Goal: Task Accomplishment & Management: Manage account settings

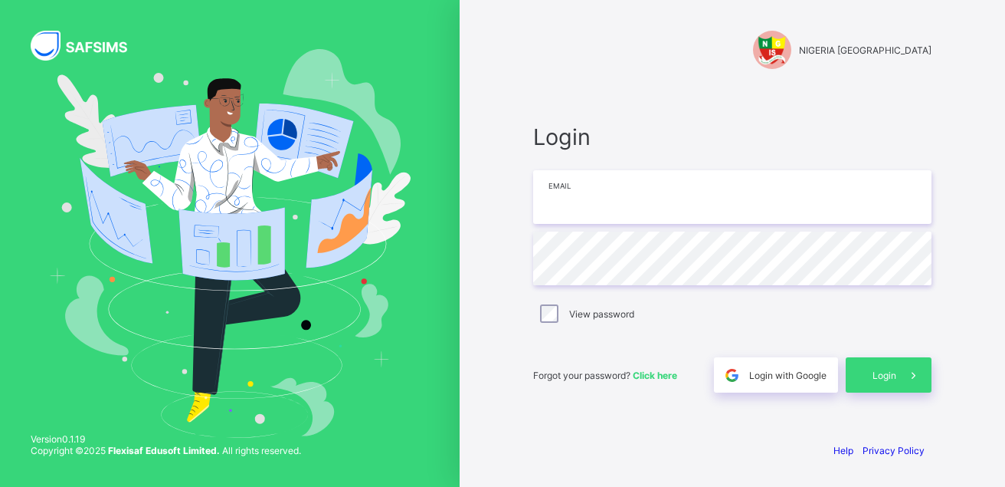
drag, startPoint x: 701, startPoint y: 198, endPoint x: 701, endPoint y: 211, distance: 12.3
click at [701, 198] on input "email" at bounding box center [732, 197] width 399 height 54
type input "**********"
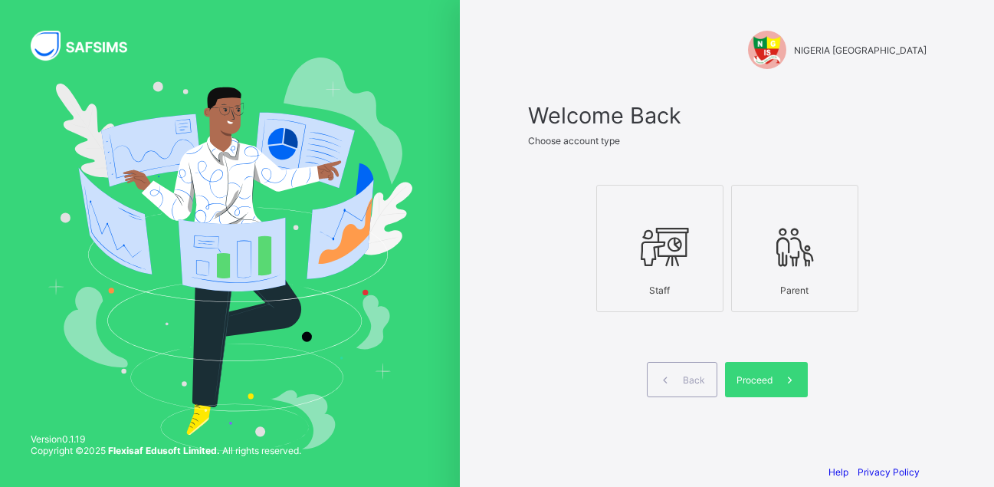
click at [671, 270] on div at bounding box center [660, 246] width 110 height 61
click at [772, 371] on div "Proceed" at bounding box center [766, 379] width 83 height 35
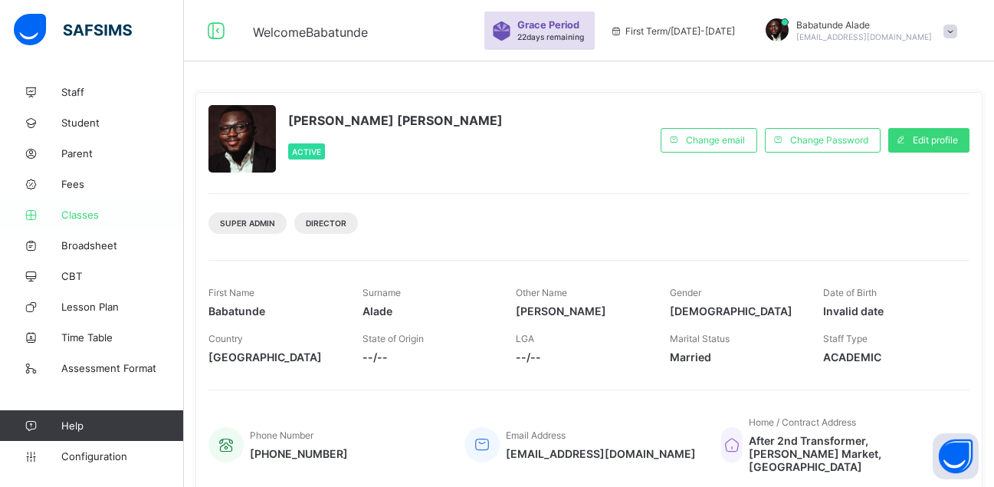
click at [84, 208] on link "Classes" at bounding box center [92, 214] width 184 height 31
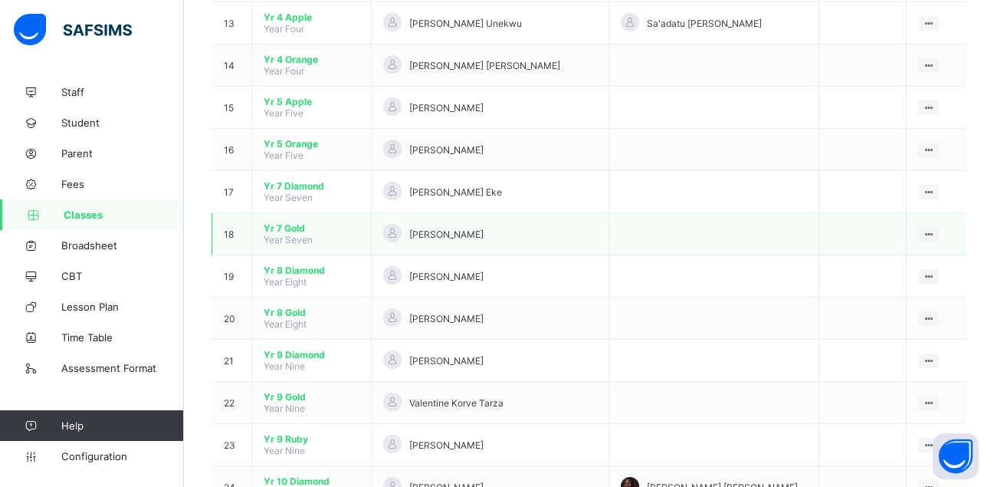
scroll to position [690, 0]
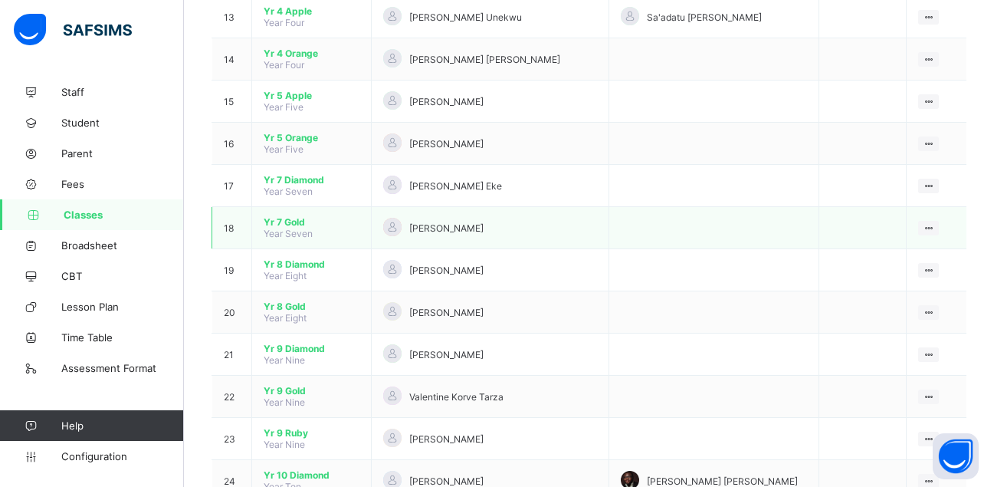
click at [297, 225] on span "Yr 7 Gold" at bounding box center [312, 221] width 96 height 11
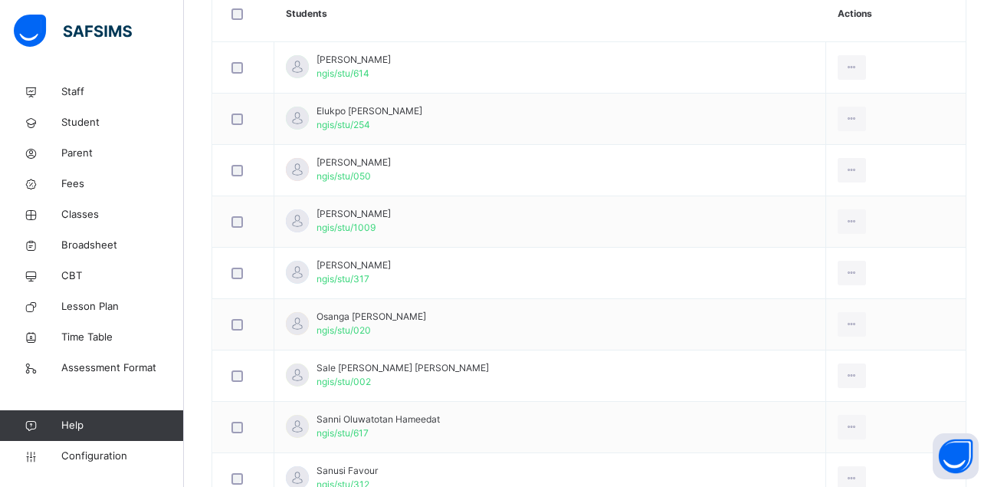
scroll to position [255, 0]
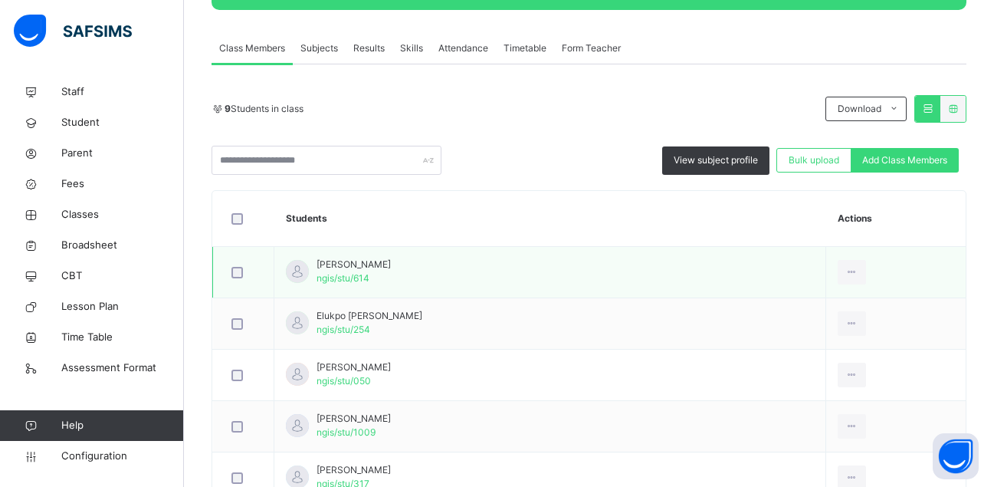
drag, startPoint x: 371, startPoint y: 296, endPoint x: 527, endPoint y: 272, distance: 157.4
click at [548, 272] on td "[PERSON_NAME] ngis/stu/614" at bounding box center [550, 272] width 552 height 51
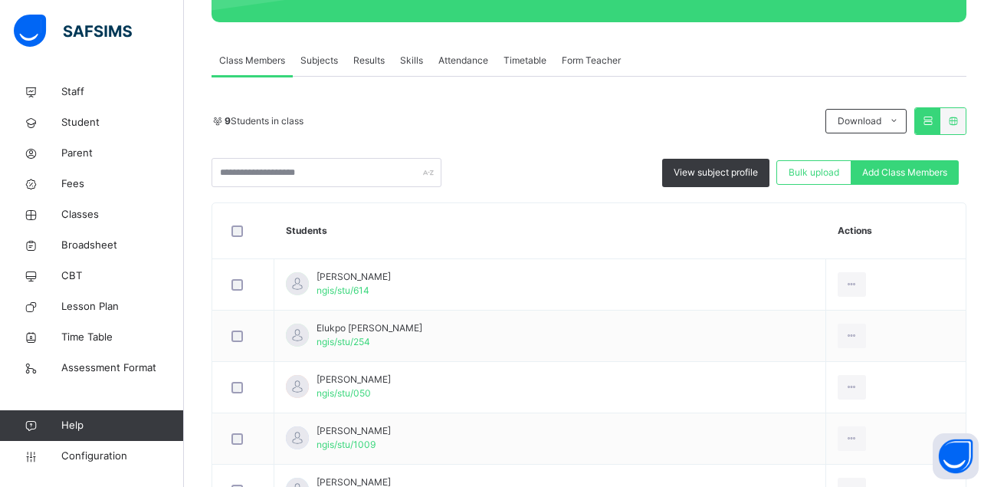
scroll to position [102, 0]
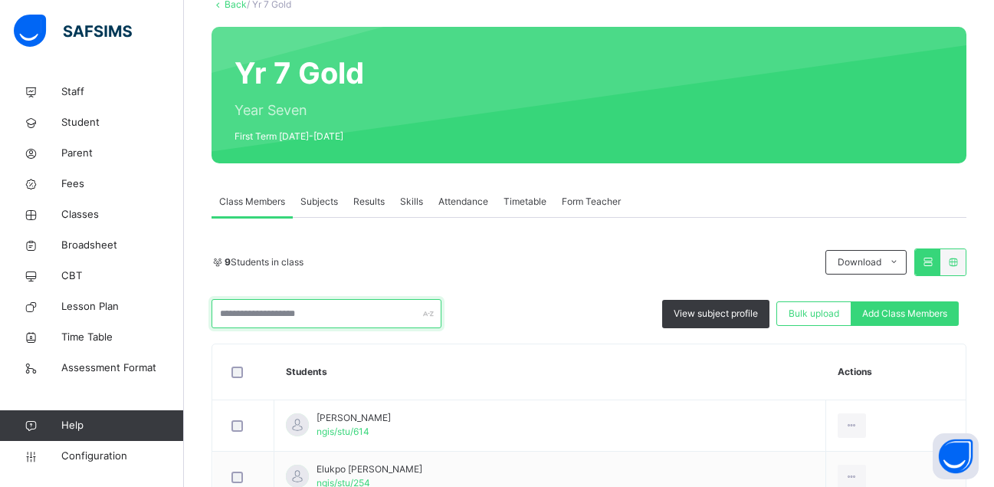
click at [302, 315] on input "text" at bounding box center [327, 313] width 230 height 29
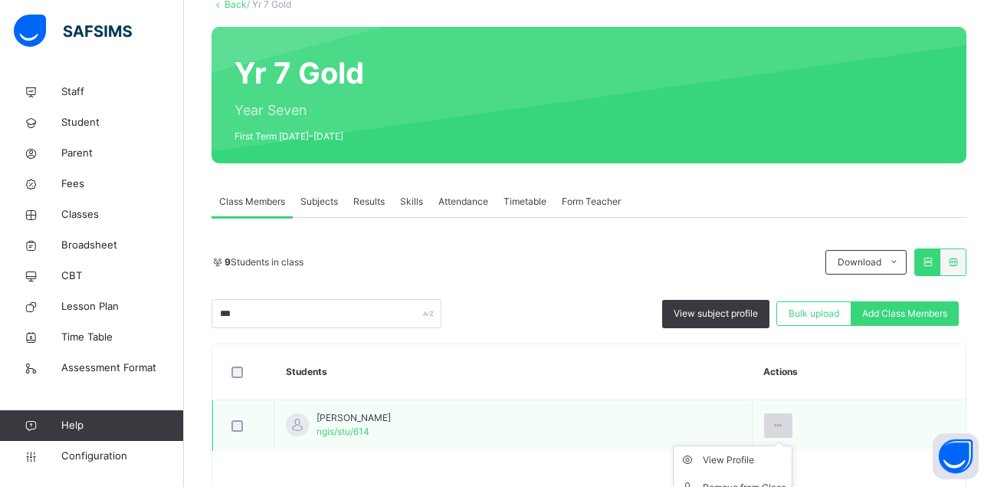
drag, startPoint x: 630, startPoint y: 477, endPoint x: 792, endPoint y: 427, distance: 169.2
click at [785, 427] on icon at bounding box center [778, 425] width 13 height 14
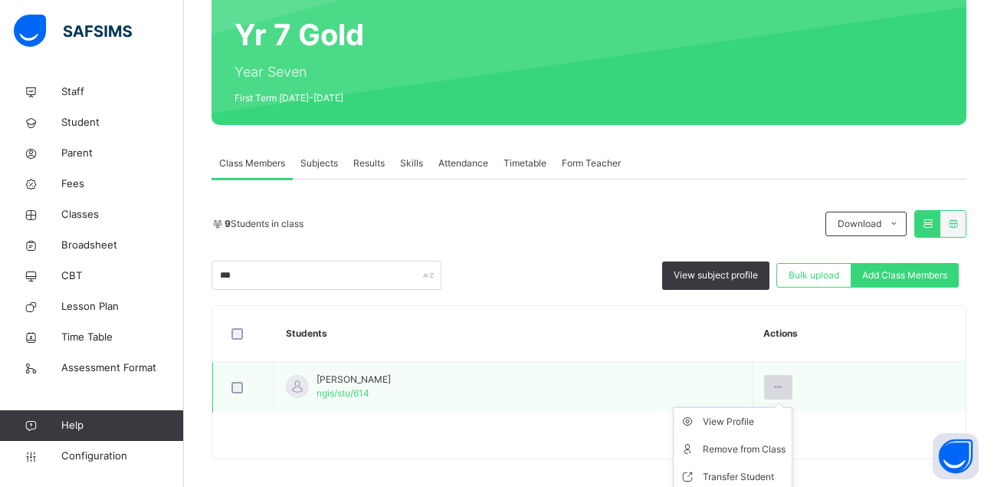
scroll to position [151, 0]
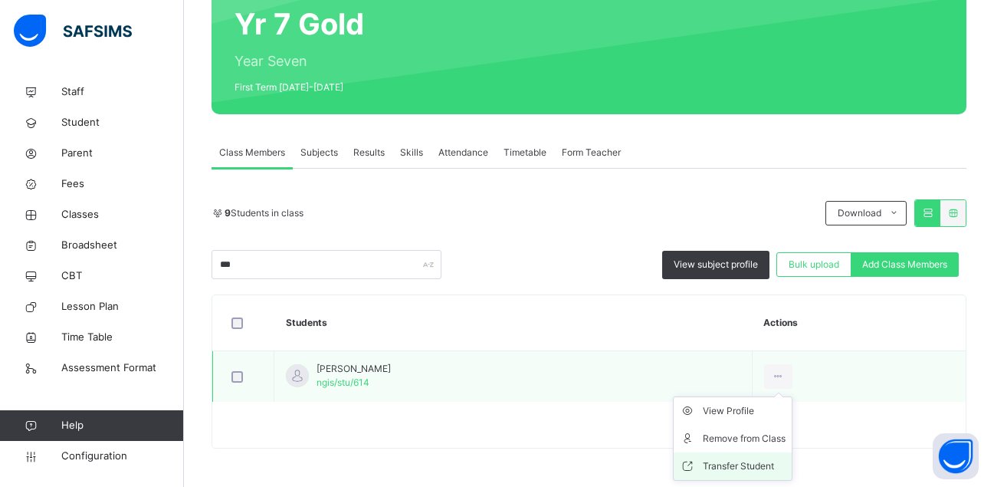
click at [750, 464] on div "Transfer Student" at bounding box center [744, 465] width 83 height 15
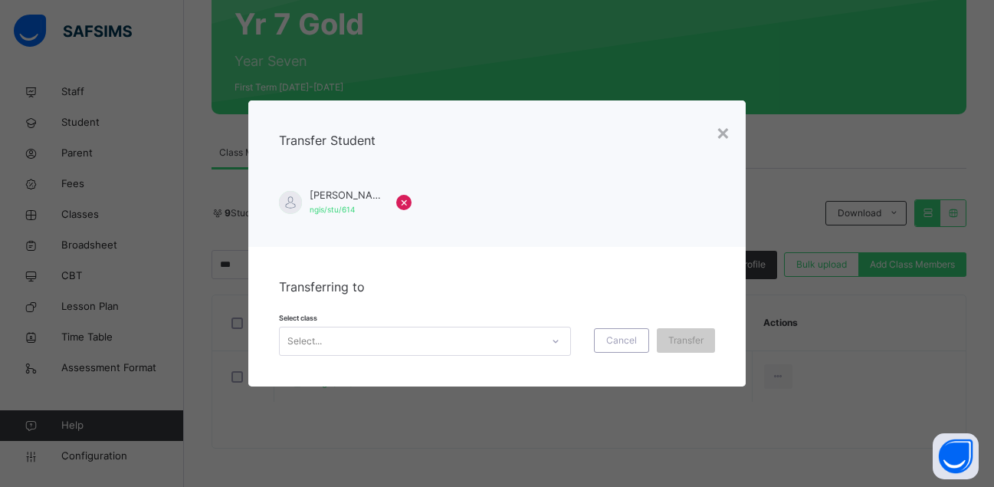
click at [520, 338] on div "Select..." at bounding box center [410, 342] width 261 height 24
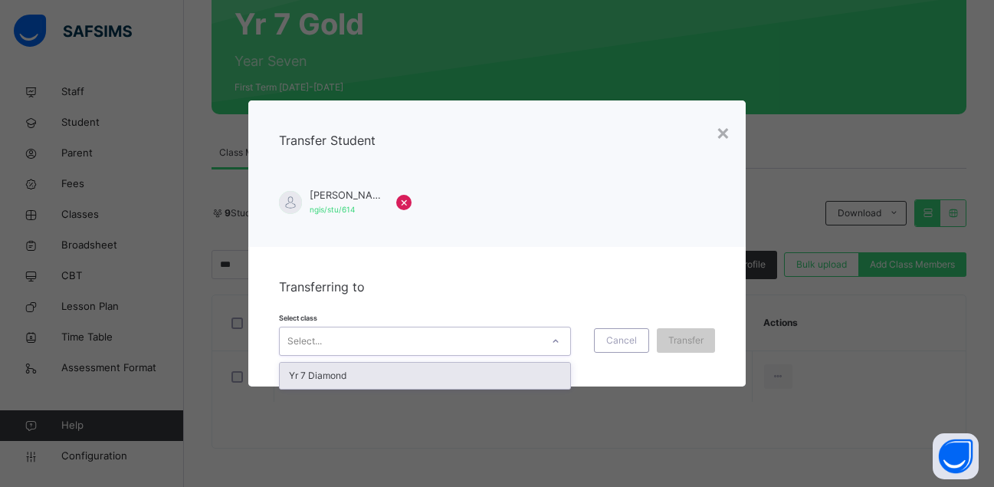
click at [517, 372] on div "Yr 7 Diamond" at bounding box center [425, 375] width 290 height 26
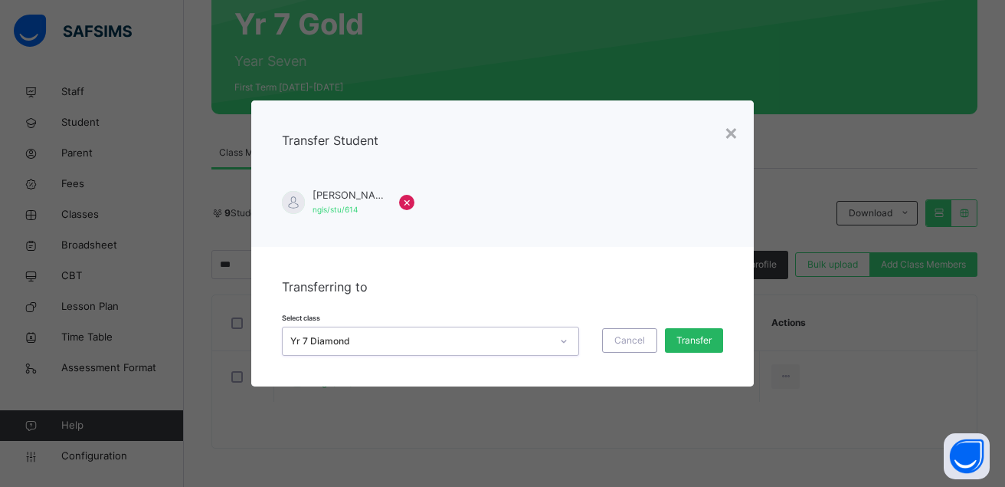
click at [686, 337] on span "Transfer" at bounding box center [694, 340] width 35 height 14
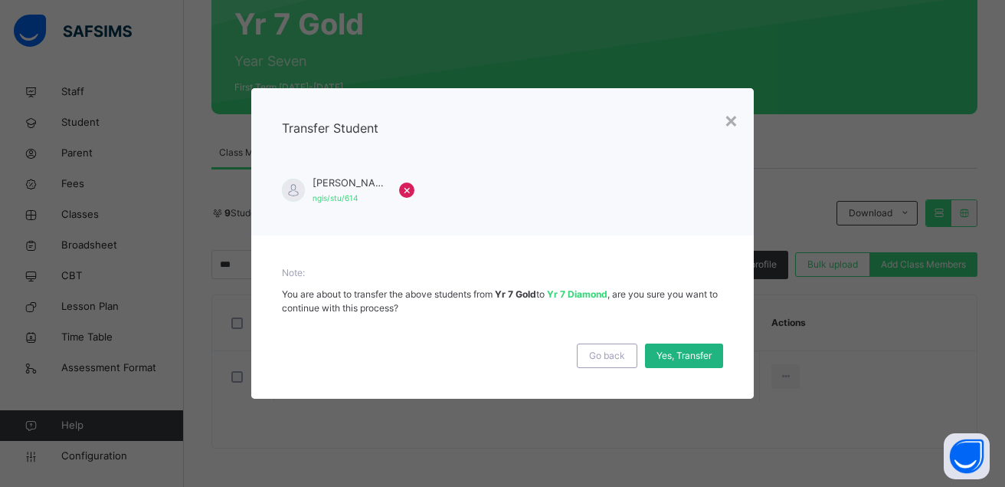
click at [678, 352] on span "Yes, Transfer" at bounding box center [684, 356] width 55 height 14
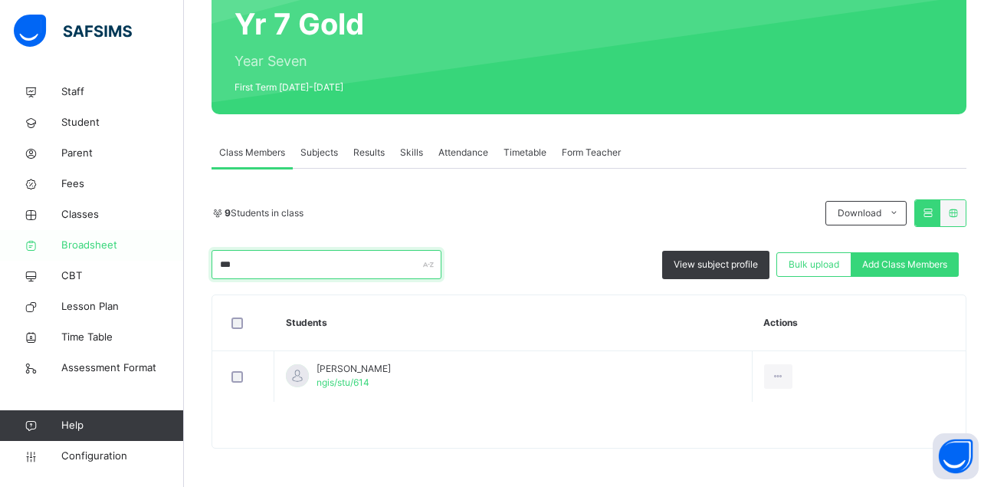
drag, startPoint x: 286, startPoint y: 261, endPoint x: 162, endPoint y: 259, distance: 123.4
click at [162, 259] on div "Class Arm Details Grace Period 22 days remaining First Term / [DATE]-[DATE] [PE…" at bounding box center [497, 168] width 994 height 638
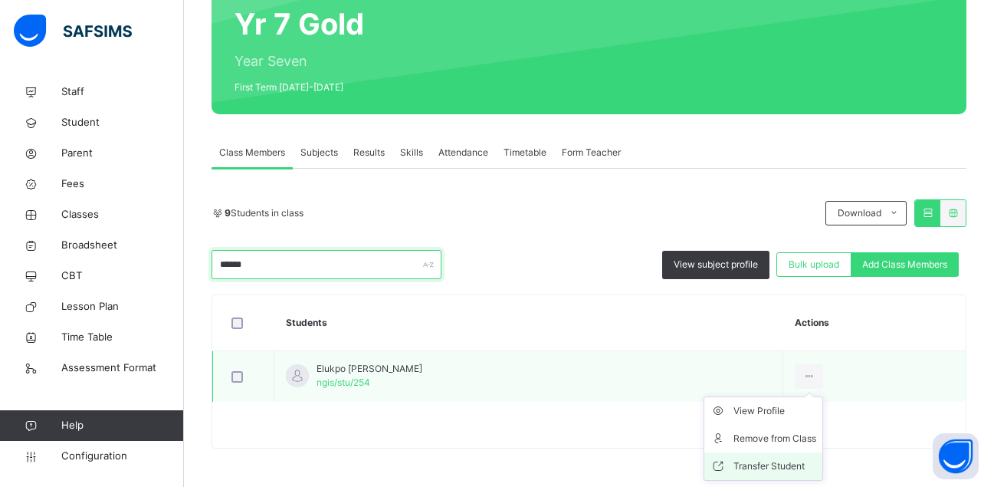
type input "******"
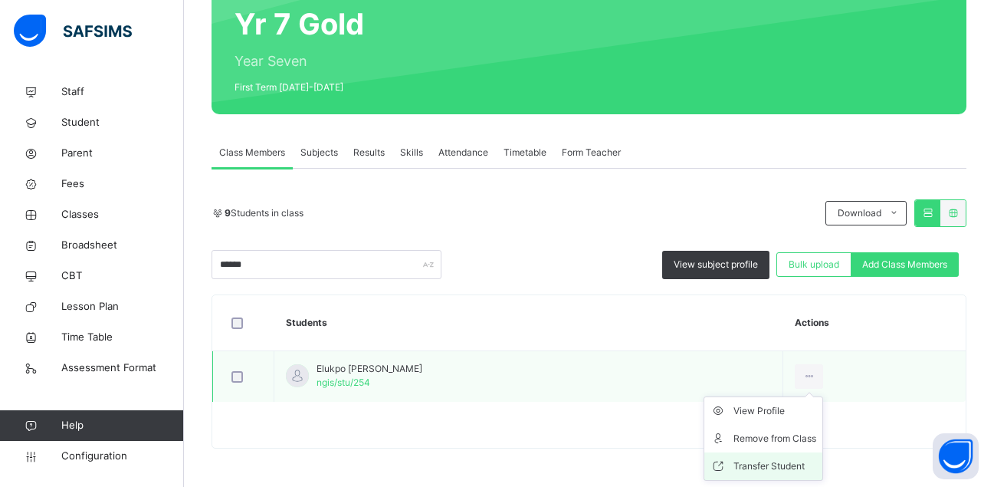
click at [789, 457] on li "Transfer Student" at bounding box center [763, 466] width 118 height 28
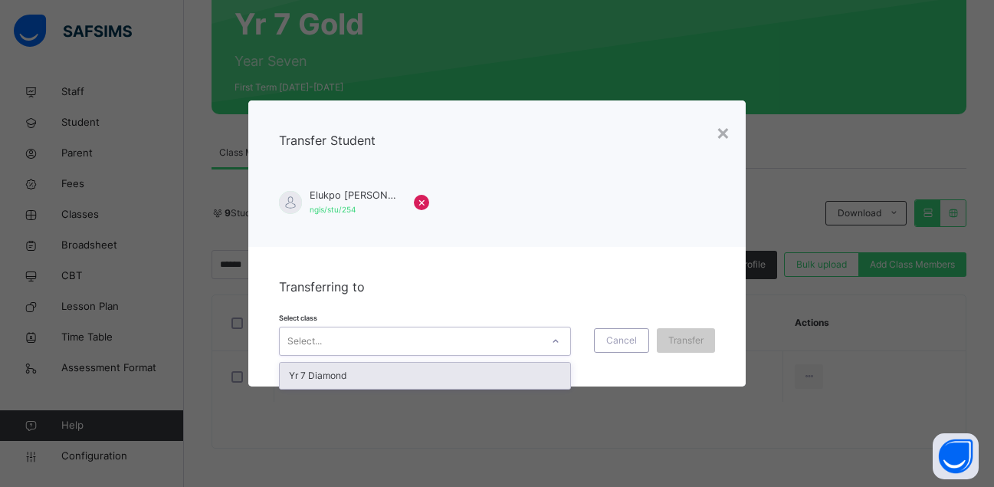
click at [529, 340] on div "Select..." at bounding box center [410, 342] width 261 height 24
click at [510, 370] on div "Yr 7 Diamond" at bounding box center [425, 375] width 290 height 26
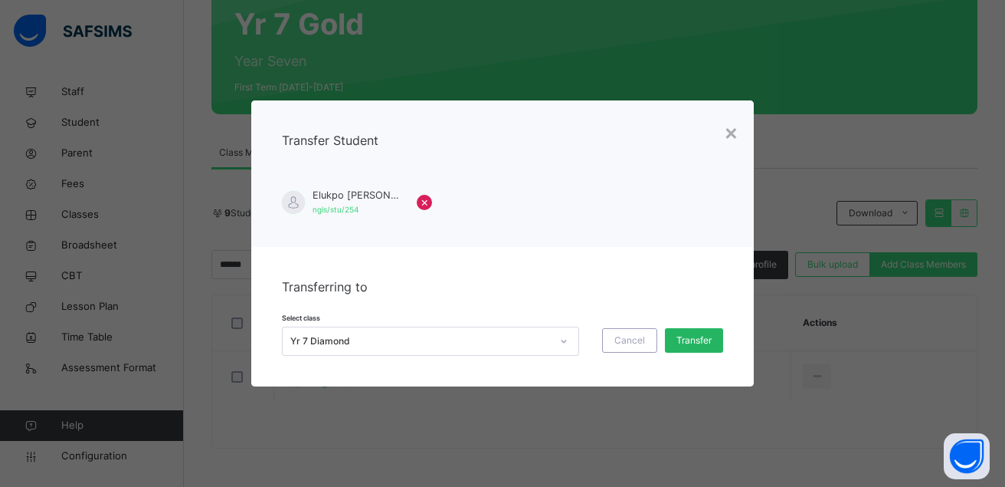
click at [700, 334] on span "Transfer" at bounding box center [694, 340] width 35 height 14
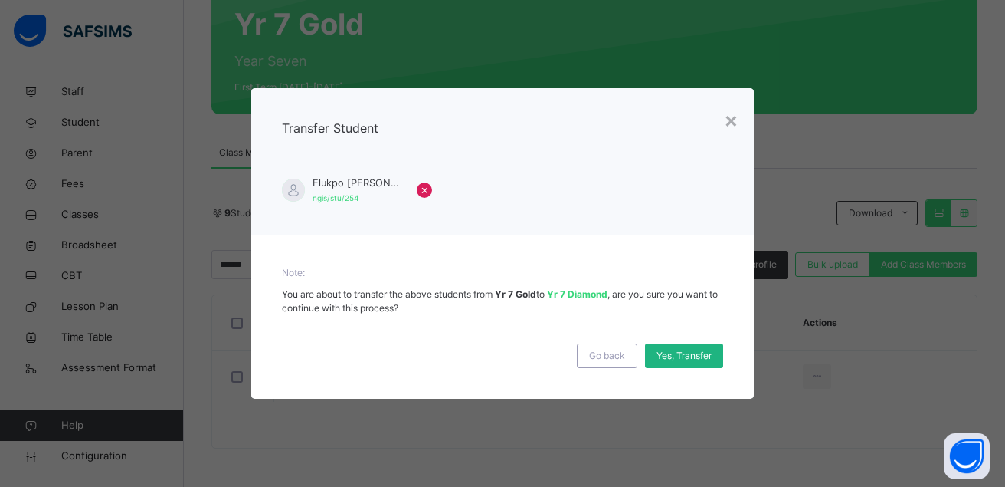
click at [677, 345] on div "Yes, Transfer" at bounding box center [684, 355] width 78 height 25
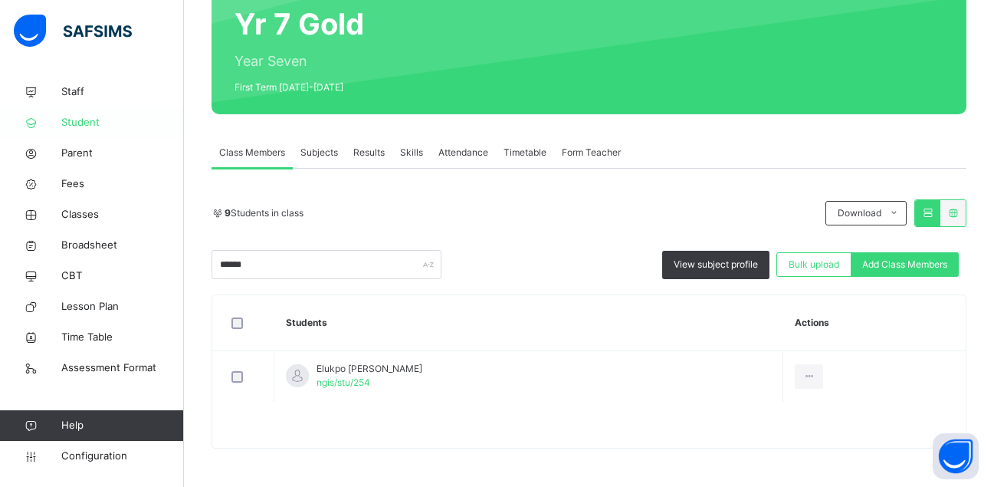
click at [87, 117] on span "Student" at bounding box center [122, 122] width 123 height 15
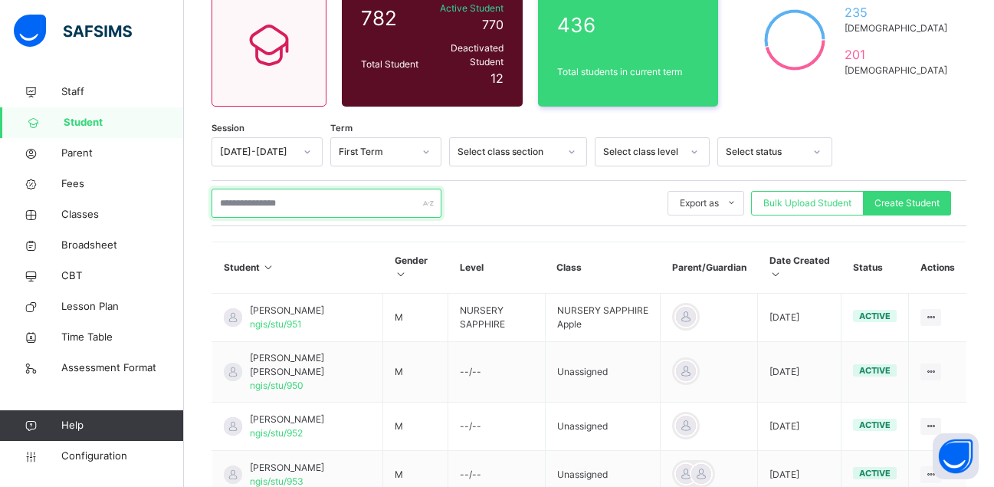
click at [337, 195] on input "text" at bounding box center [327, 203] width 230 height 29
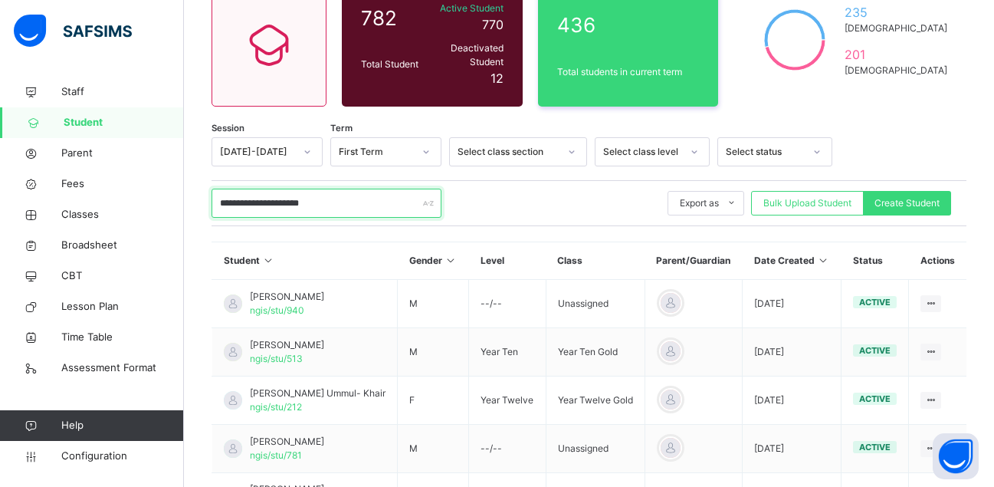
type input "**********"
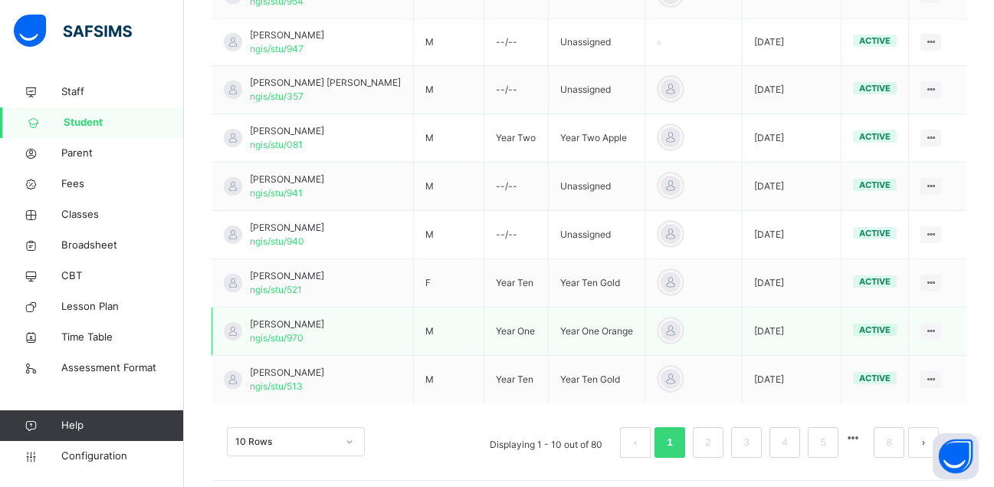
scroll to position [48, 0]
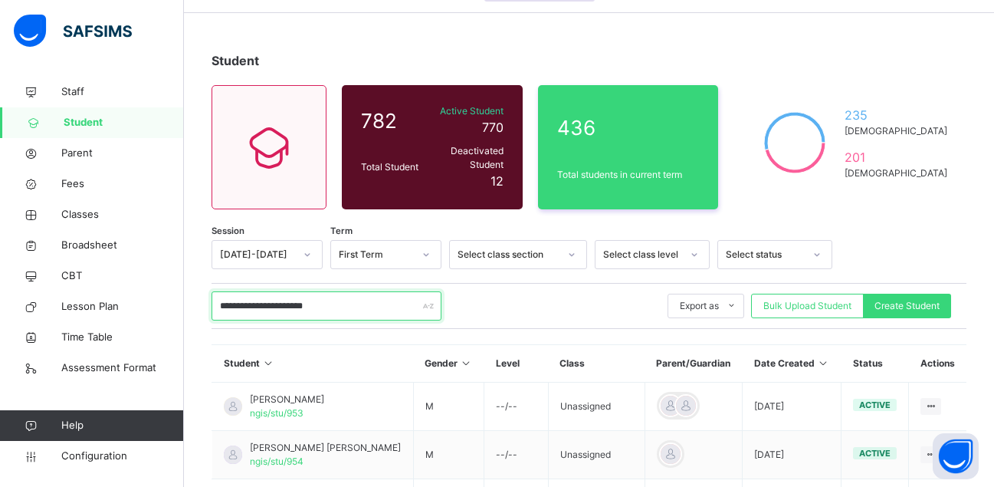
click at [0, 294] on html "**********" at bounding box center [497, 454] width 994 height 1004
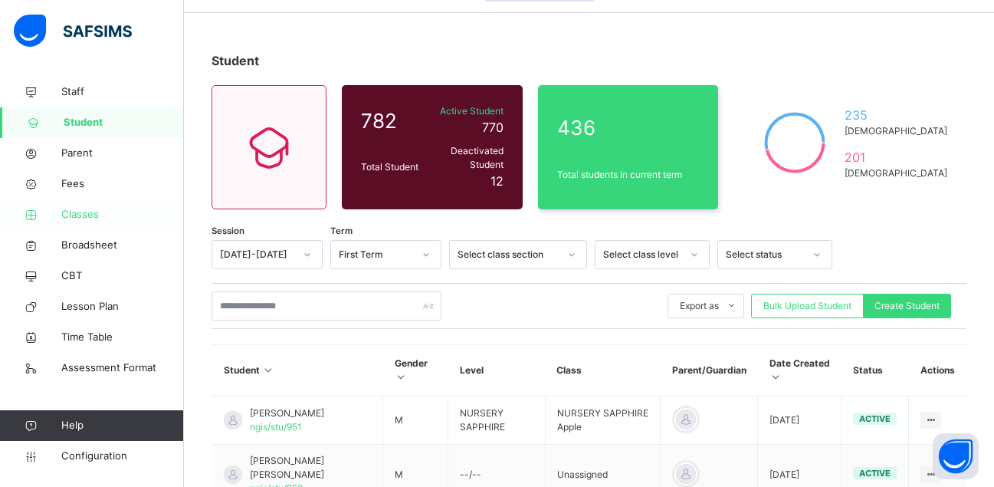
click at [87, 212] on span "Classes" at bounding box center [122, 214] width 123 height 15
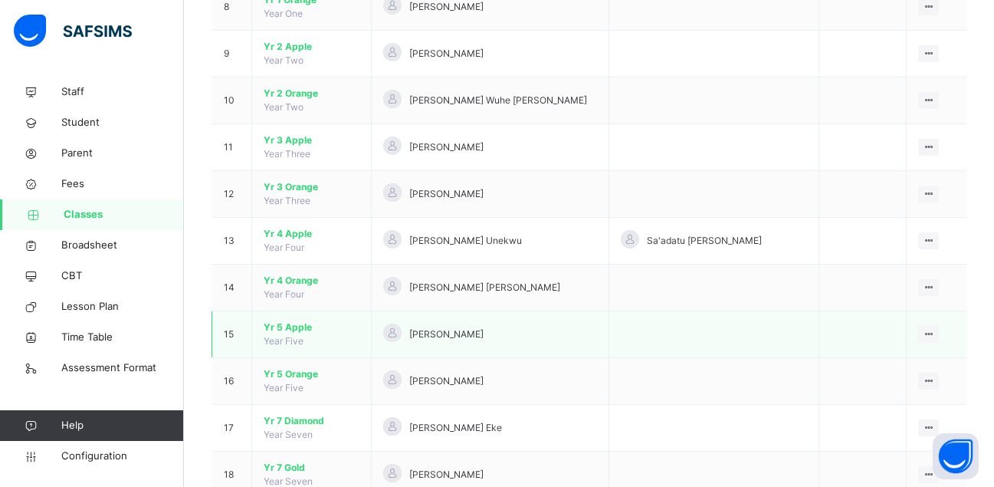
scroll to position [613, 0]
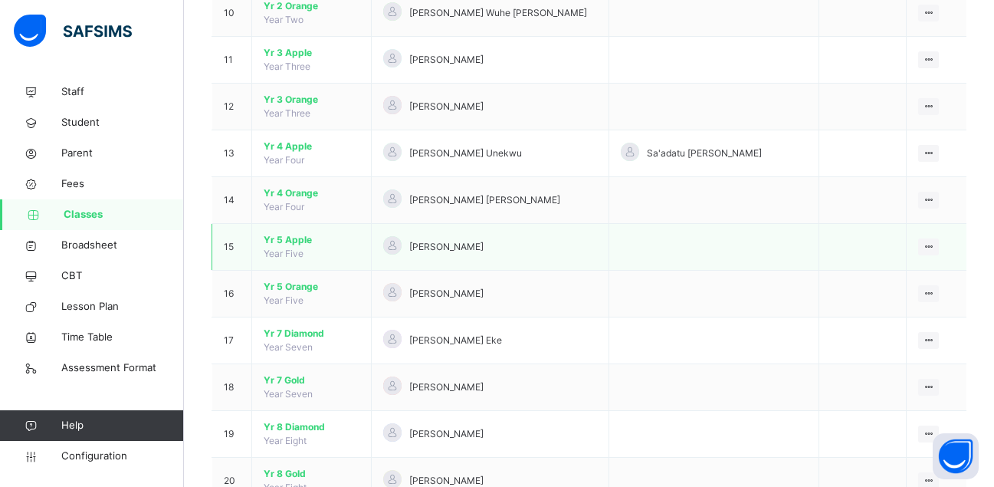
click at [300, 242] on span "Yr 5 Apple" at bounding box center [312, 240] width 96 height 14
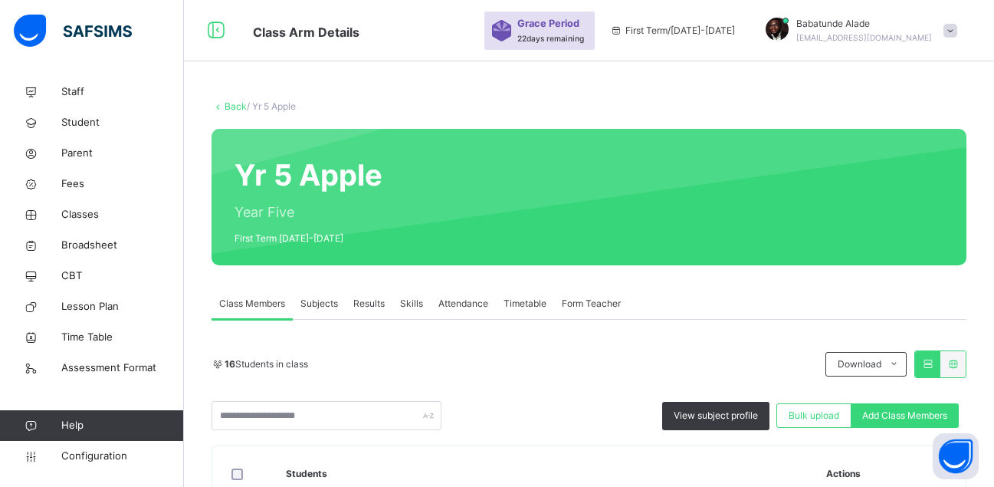
scroll to position [307, 0]
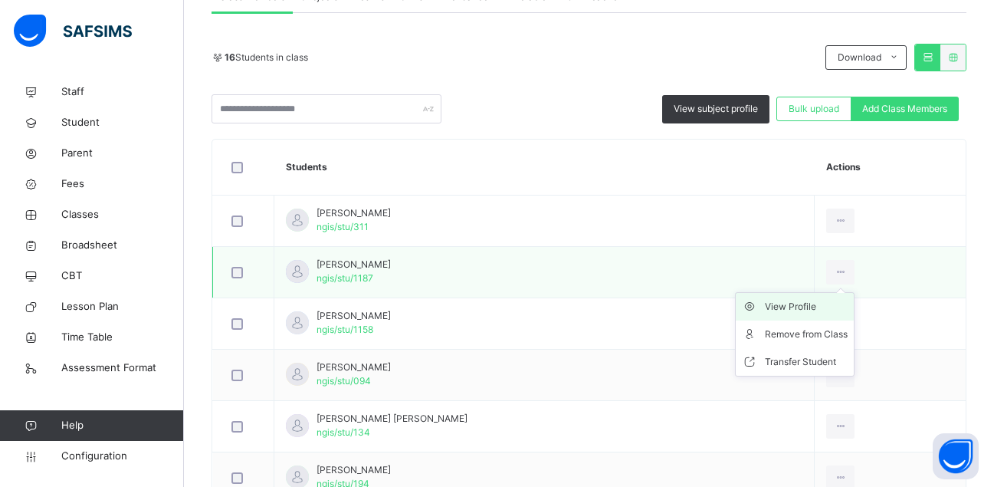
click at [787, 309] on div "View Profile" at bounding box center [806, 306] width 83 height 15
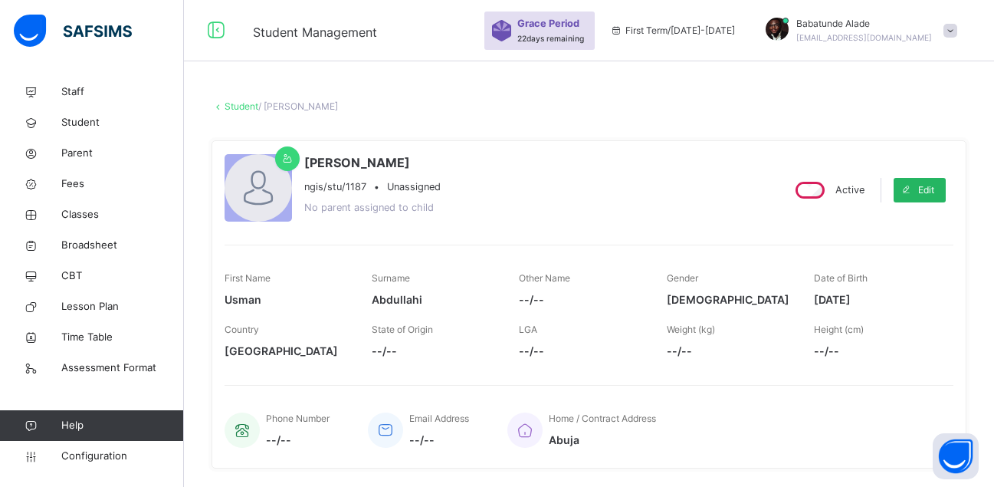
click at [918, 189] on span at bounding box center [906, 190] width 25 height 25
select select "**"
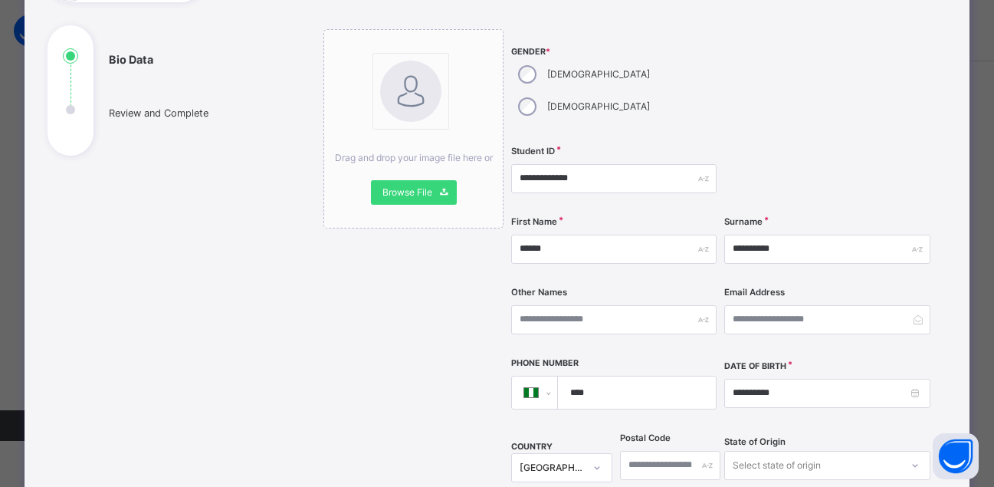
scroll to position [153, 0]
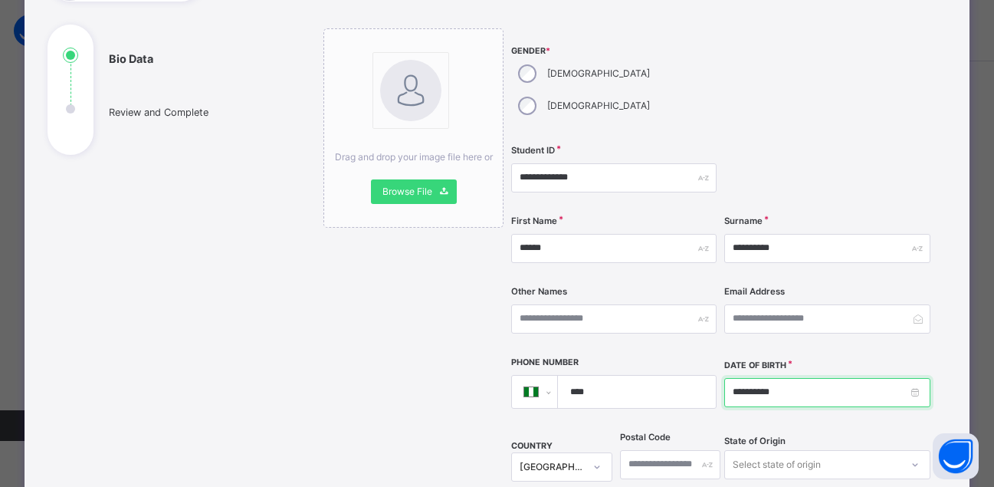
click at [746, 378] on input "**********" at bounding box center [826, 392] width 205 height 29
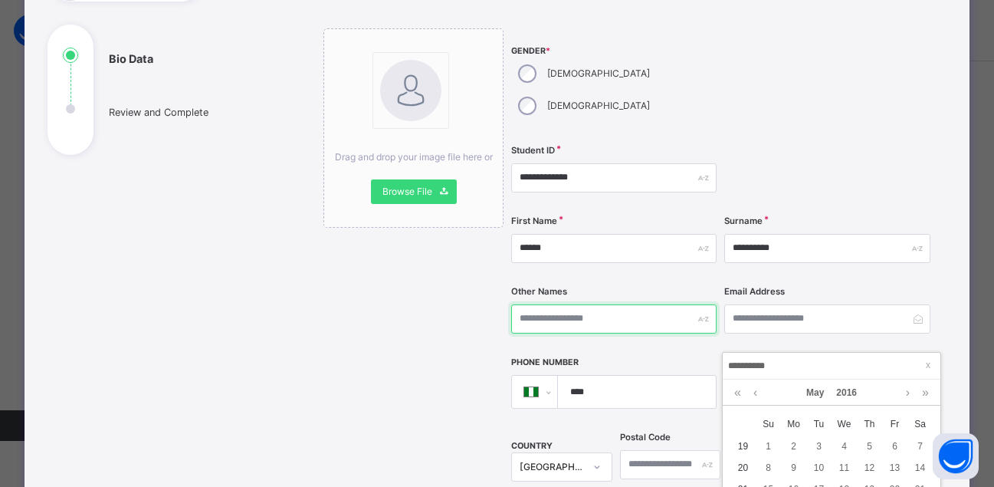
click at [595, 304] on input "text" at bounding box center [613, 318] width 205 height 29
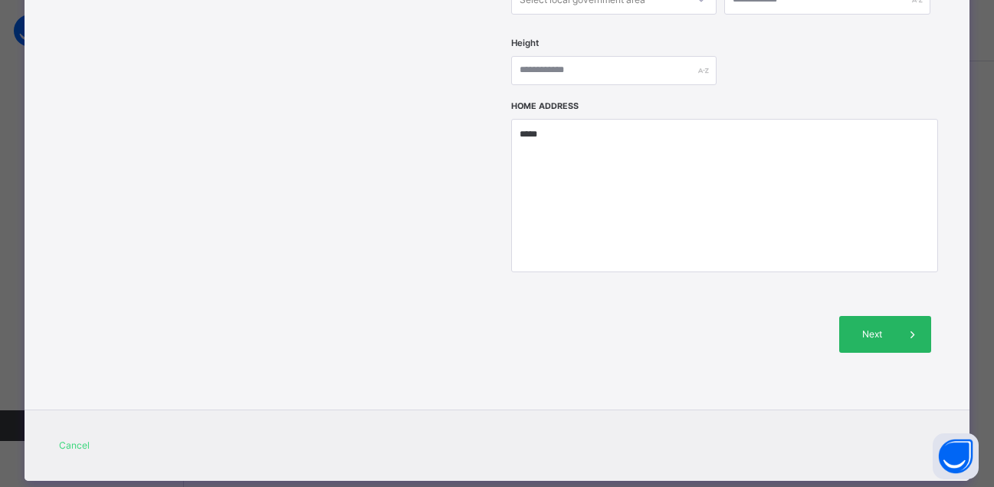
type input "*******"
click at [886, 327] on span "Next" at bounding box center [873, 334] width 44 height 14
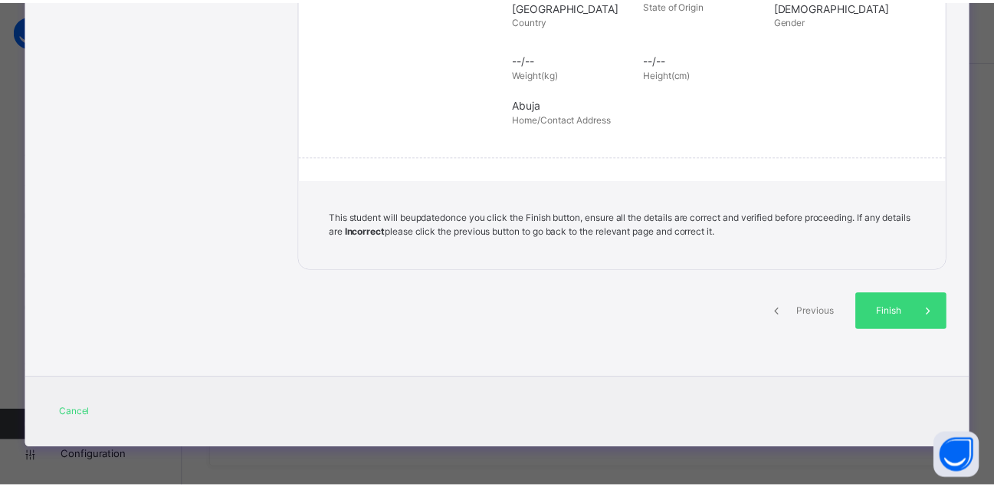
scroll to position [356, 0]
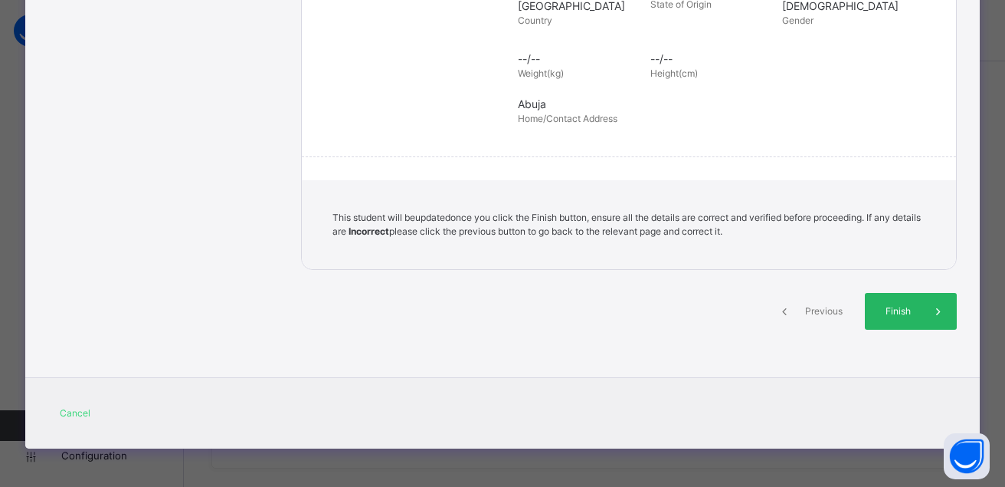
click at [886, 302] on div "Finish" at bounding box center [911, 311] width 92 height 37
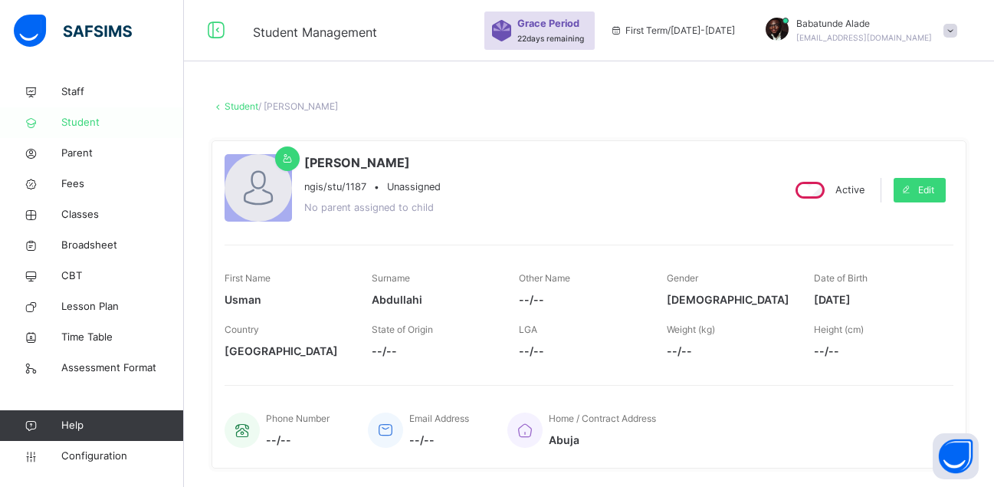
click at [76, 133] on link "Student" at bounding box center [92, 122] width 184 height 31
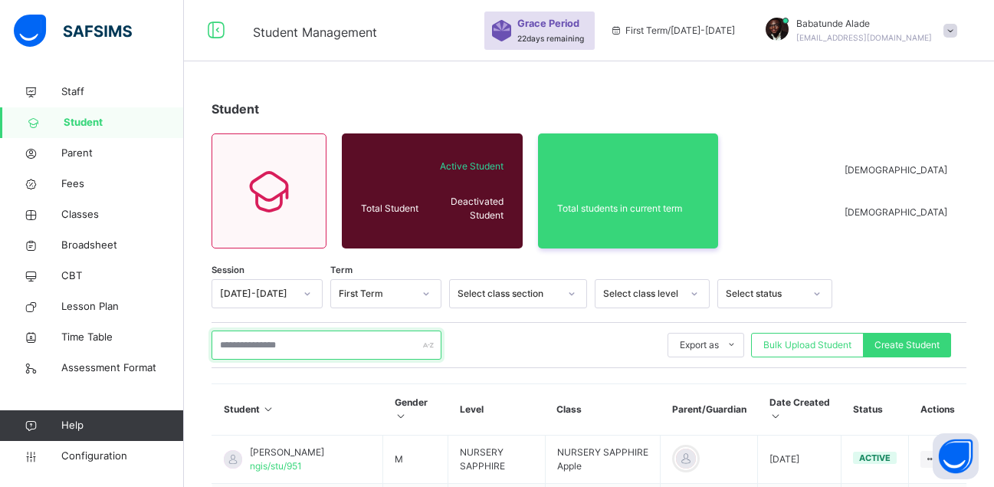
click at [317, 352] on input "text" at bounding box center [327, 344] width 230 height 29
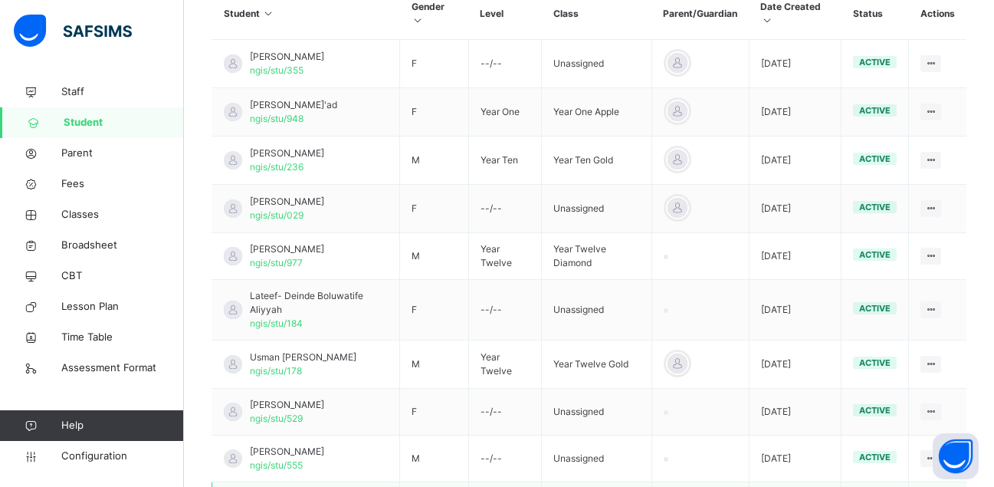
scroll to position [543, 0]
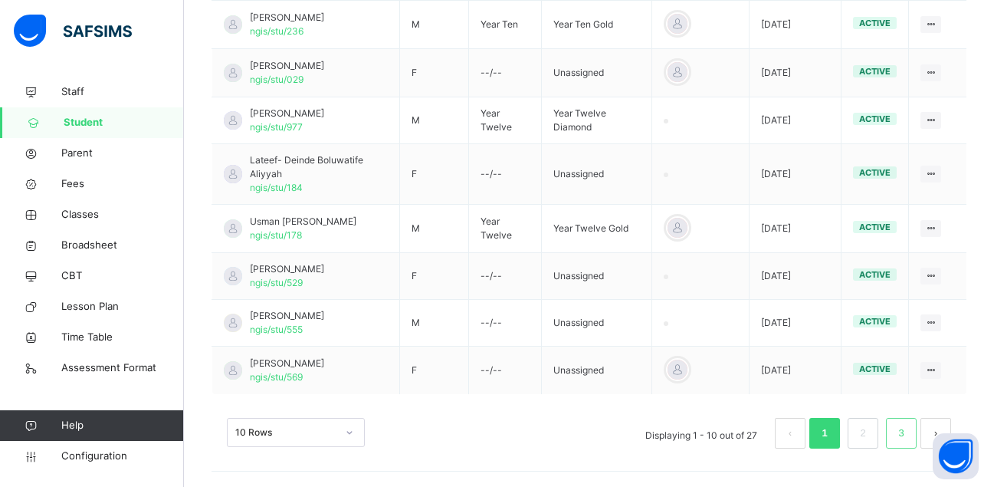
type input "*****"
click at [908, 430] on link "3" at bounding box center [901, 433] width 15 height 20
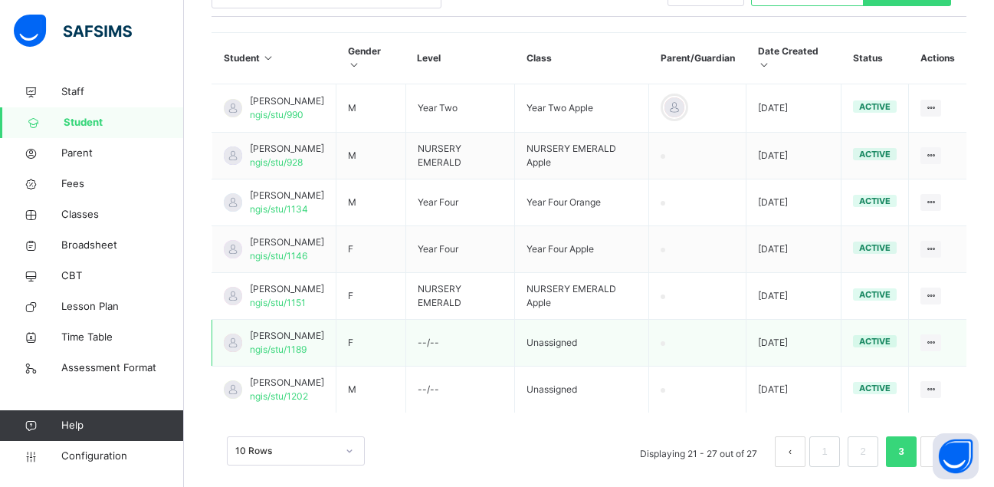
scroll to position [383, 0]
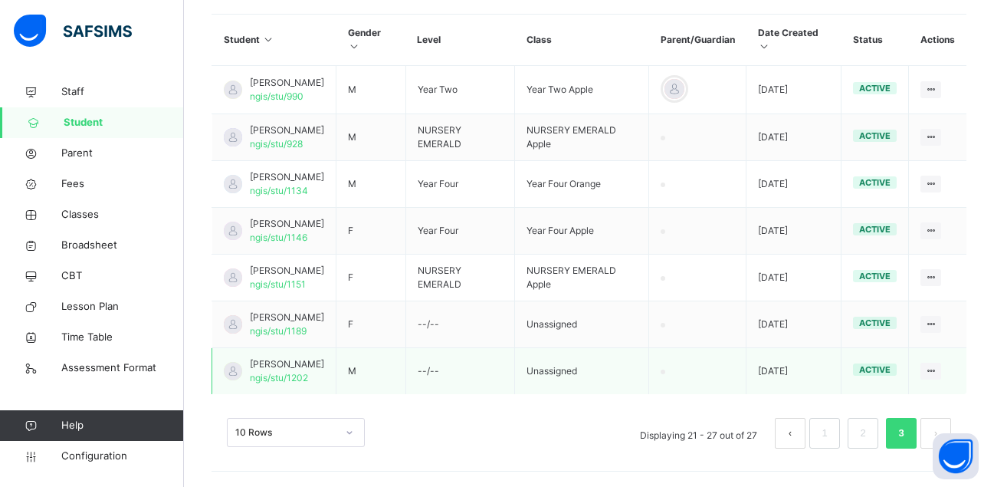
click at [280, 357] on span "[PERSON_NAME]" at bounding box center [287, 364] width 74 height 14
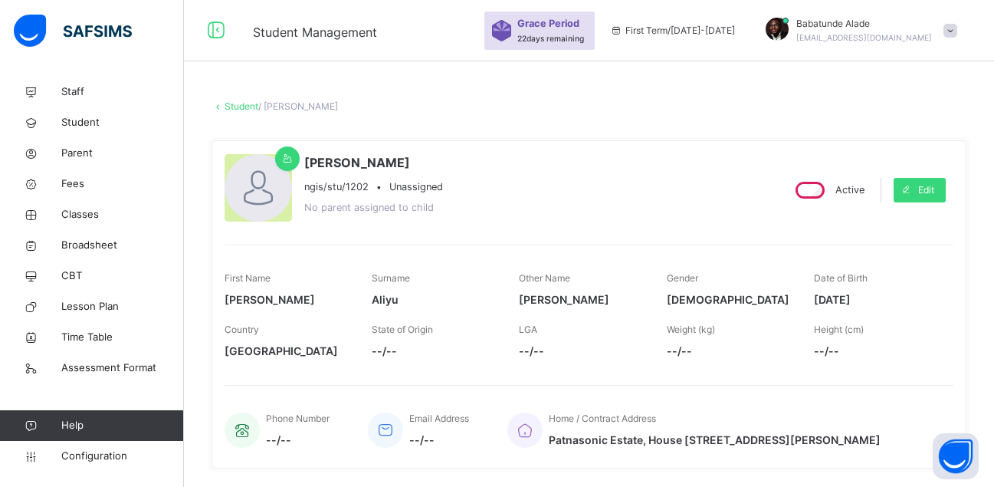
scroll to position [77, 0]
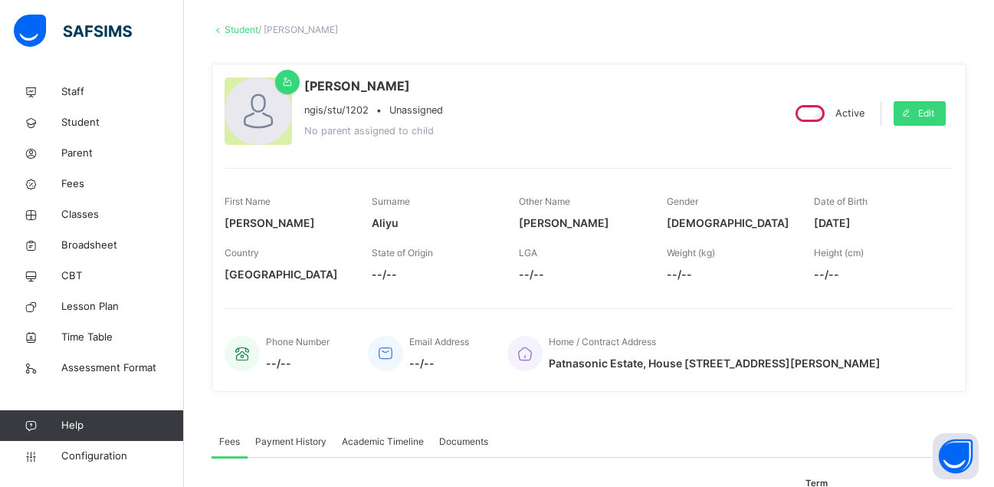
drag, startPoint x: 551, startPoint y: 359, endPoint x: 894, endPoint y: 362, distance: 343.3
click at [894, 362] on div "Home / Contract Address [GEOGRAPHIC_DATA], House [STREET_ADDRESS][PERSON_NAME]" at bounding box center [722, 352] width 431 height 51
copy span "Patnasonic Estate, House [STREET_ADDRESS][PERSON_NAME]"
